Goal: Complete application form

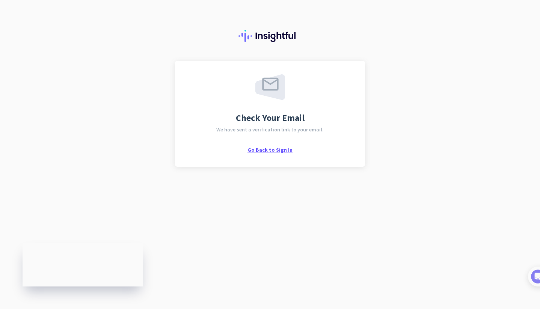
click at [277, 151] on span "Go Back to Sign In" at bounding box center [269, 149] width 45 height 7
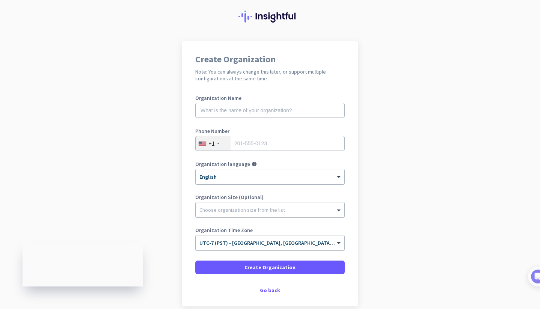
scroll to position [54, 0]
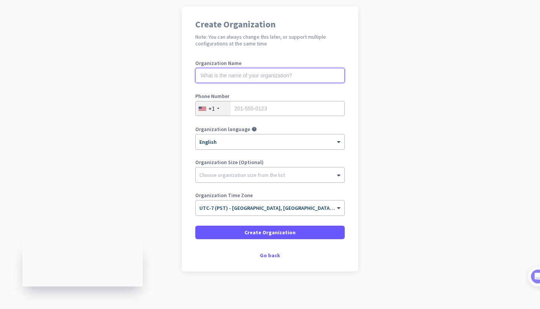
click at [220, 78] on input "text" at bounding box center [269, 75] width 149 height 15
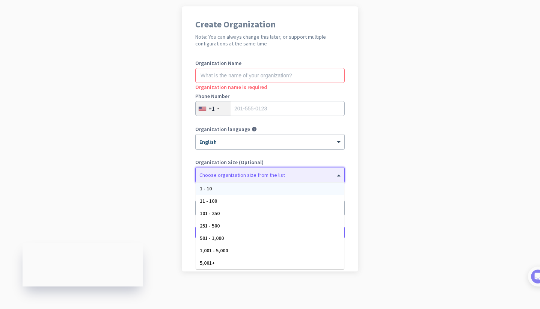
click at [262, 175] on div at bounding box center [269, 173] width 149 height 8
click at [162, 158] on app-onboarding-organization "Create Organization Note: You can always change this later, or support multiple…" at bounding box center [270, 157] width 540 height 302
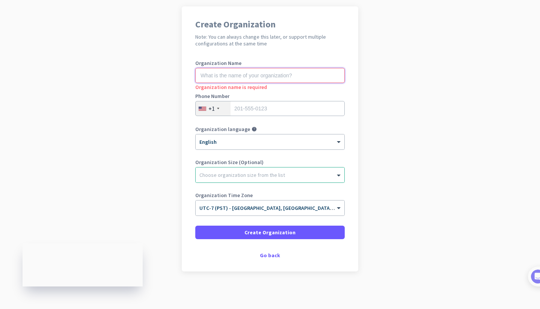
click at [227, 74] on input "text" at bounding box center [269, 75] width 149 height 15
type input "M"
type input "Mercor"
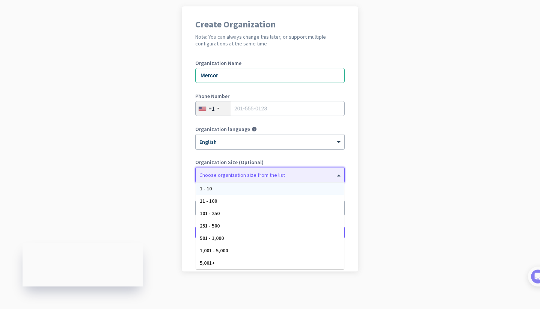
click at [247, 175] on div at bounding box center [269, 173] width 149 height 8
click at [244, 188] on div "1 - 10" at bounding box center [270, 188] width 148 height 12
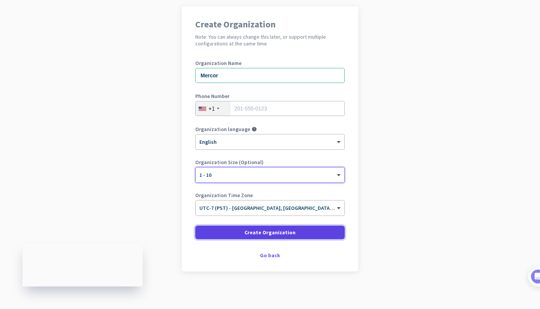
click at [239, 235] on span at bounding box center [269, 232] width 149 height 18
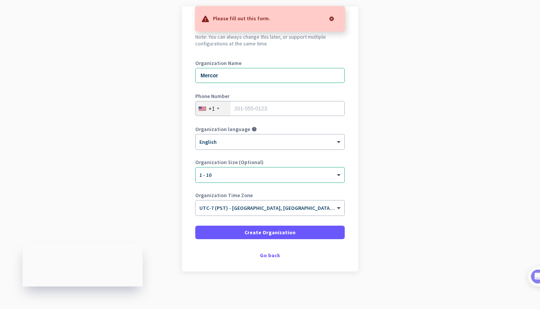
click at [155, 194] on app-onboarding-organization "Create Organization Note: You can always change this later, or support multiple…" at bounding box center [270, 157] width 540 height 302
click at [256, 110] on input "tel" at bounding box center [269, 108] width 149 height 15
type input "9174148766"
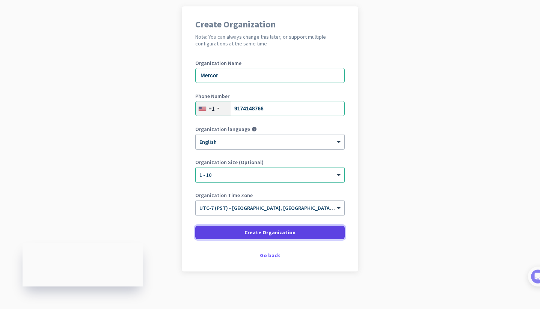
click at [226, 233] on span at bounding box center [269, 232] width 149 height 18
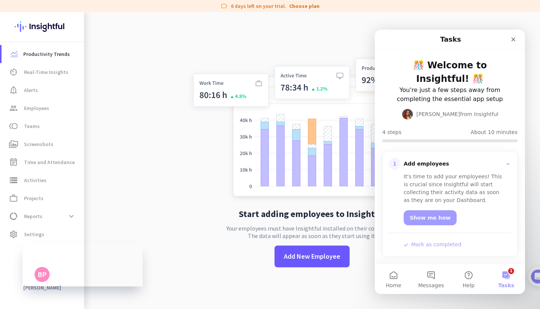
click at [505, 279] on button "1 Tasks" at bounding box center [506, 279] width 38 height 30
click at [507, 276] on button "1 Tasks" at bounding box center [506, 279] width 38 height 30
click at [513, 38] on icon "Close" at bounding box center [513, 39] width 6 height 6
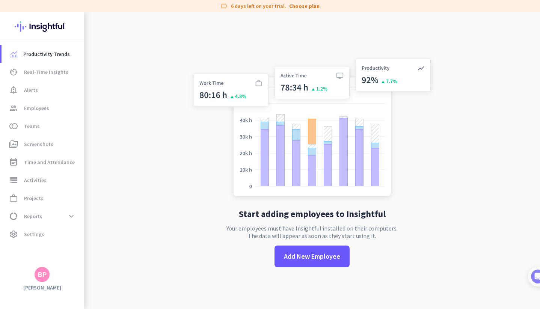
scroll to position [12, 0]
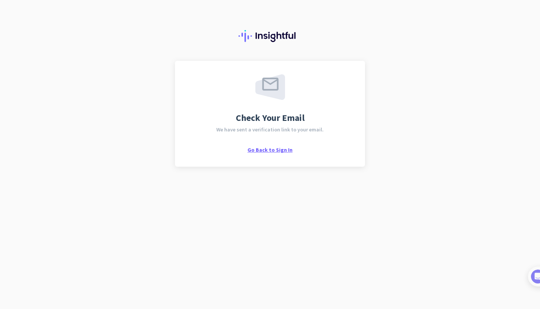
click at [275, 151] on span "Go Back to Sign In" at bounding box center [269, 149] width 45 height 7
